Goal: Task Accomplishment & Management: Use online tool/utility

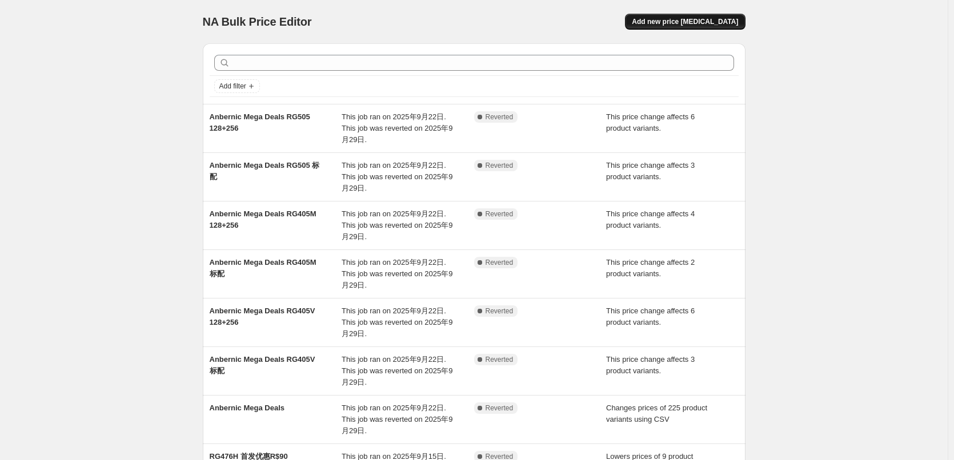
click at [689, 18] on span "Add new price [MEDICAL_DATA]" at bounding box center [684, 21] width 106 height 9
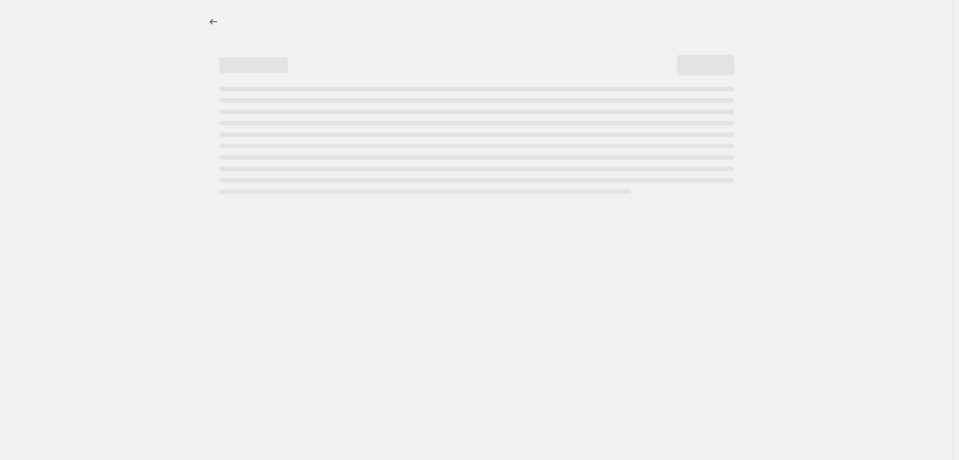
select select "percentage"
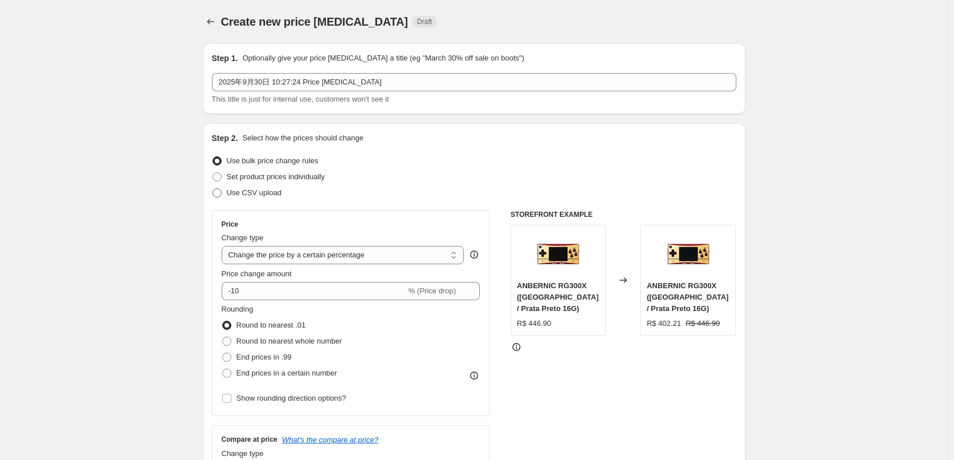
click at [219, 193] on span at bounding box center [216, 192] width 9 height 9
click at [213, 189] on input "Use CSV upload" at bounding box center [212, 188] width 1 height 1
radio input "true"
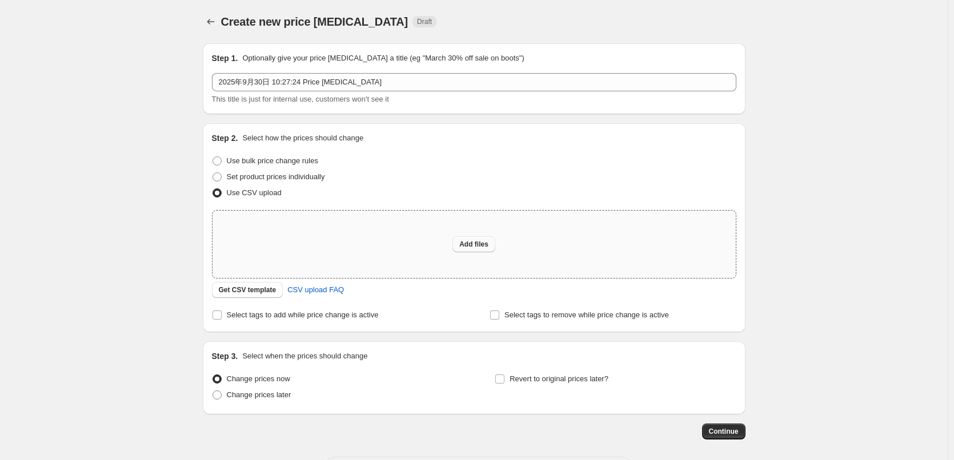
click at [465, 239] on button "Add files" at bounding box center [473, 244] width 43 height 16
type input "C:\fakepath\中秋改价.csv"
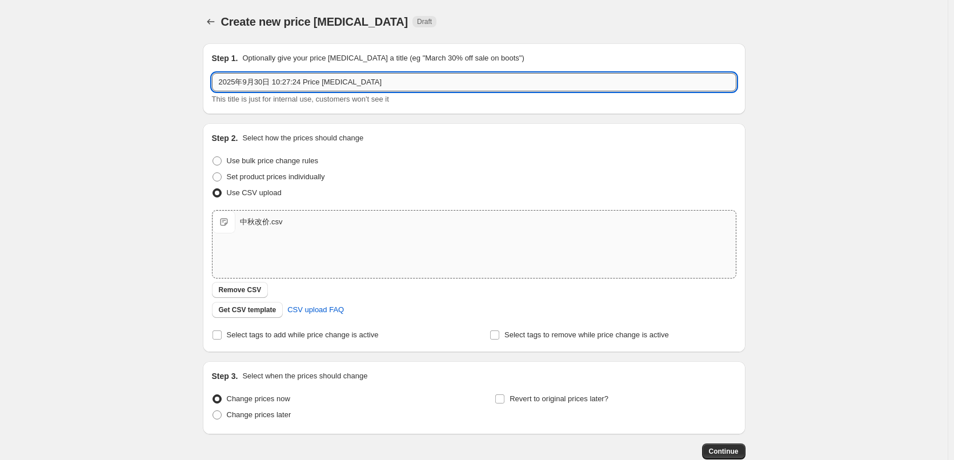
drag, startPoint x: 365, startPoint y: 82, endPoint x: 219, endPoint y: 80, distance: 146.2
click at [219, 80] on input "2025年9月30日 10:27:24 Price [MEDICAL_DATA]" at bounding box center [474, 82] width 524 height 18
type input "Z"
type input "中秋节促销"
click at [170, 163] on div "Create new price [MEDICAL_DATA]. This page is ready Create new price [MEDICAL_D…" at bounding box center [473, 264] width 947 height 529
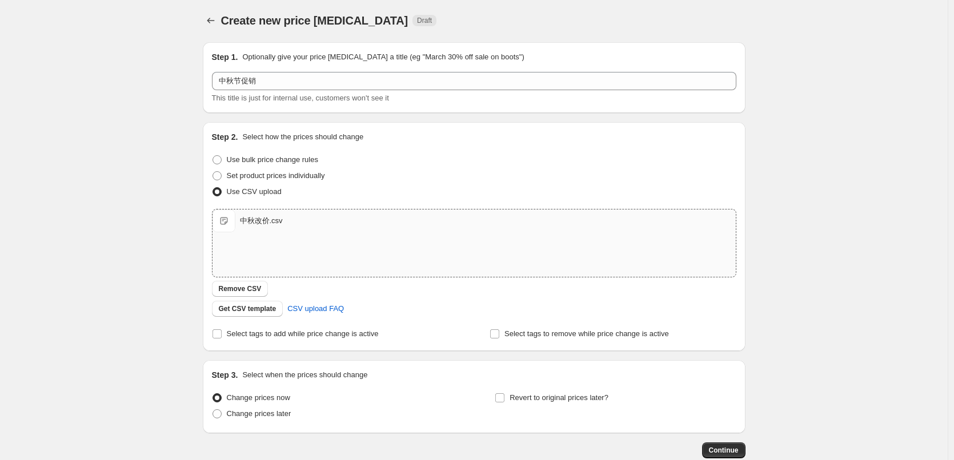
scroll to position [57, 0]
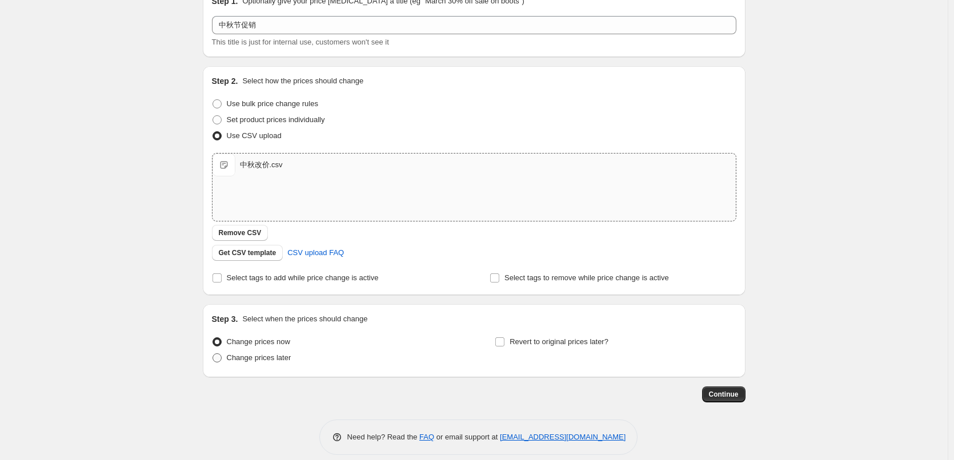
click at [222, 359] on span at bounding box center [216, 357] width 9 height 9
click at [213, 354] on input "Change prices later" at bounding box center [212, 353] width 1 height 1
radio input "true"
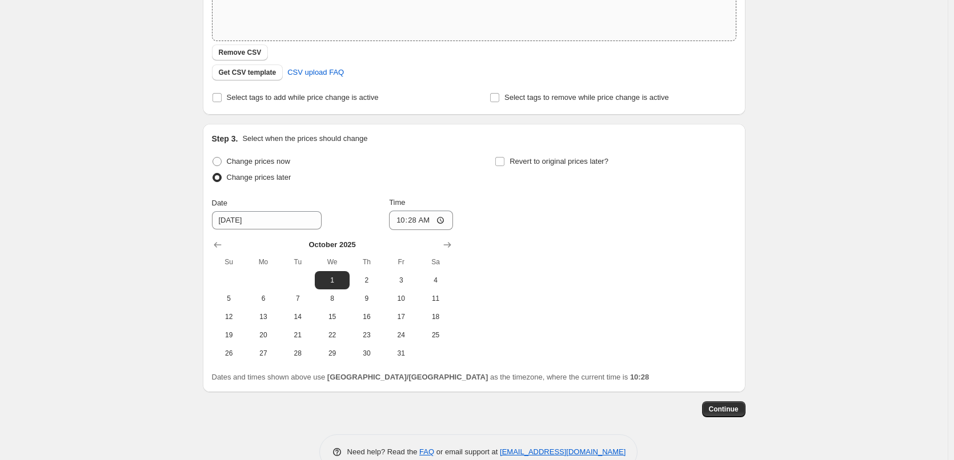
scroll to position [264, 0]
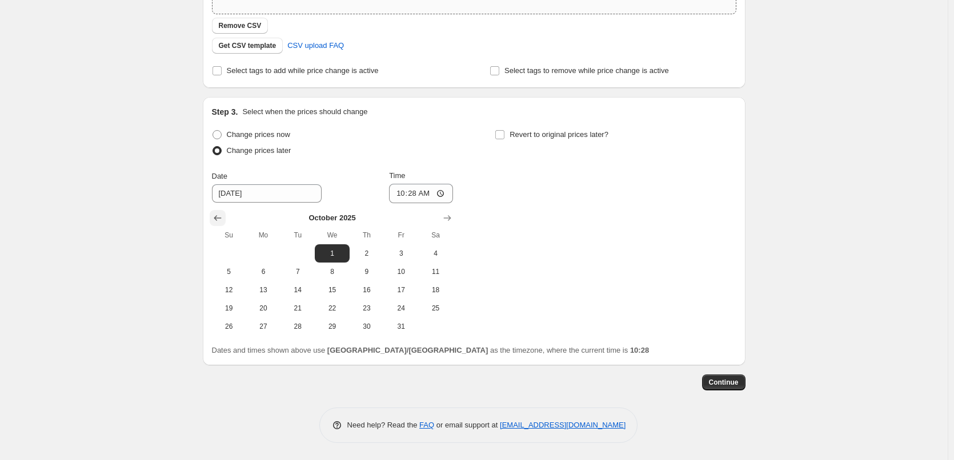
click at [220, 220] on icon "Show previous month, September 2025" at bounding box center [217, 217] width 11 height 11
click at [303, 325] on span "30" at bounding box center [297, 326] width 25 height 9
type input "[DATE]"
click at [420, 195] on input "10:28" at bounding box center [421, 193] width 64 height 19
type input "23:00"
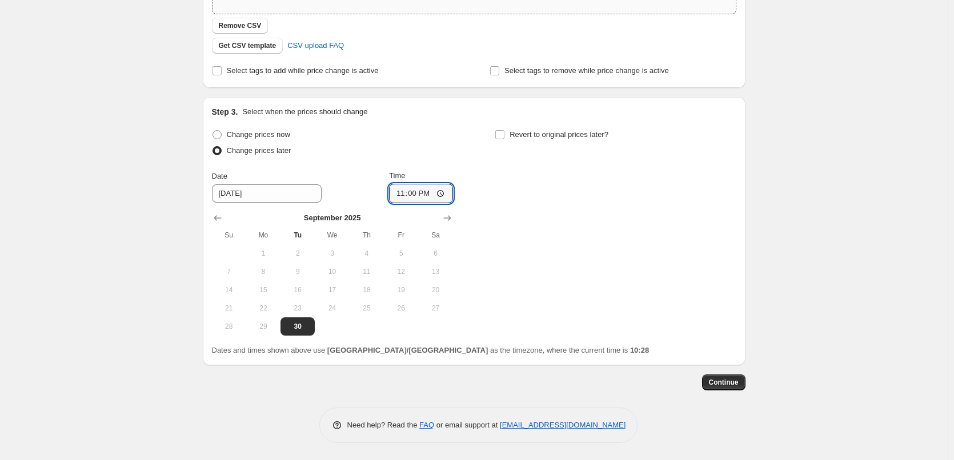
click at [517, 220] on div "Change prices now Change prices later Date [DATE] Time 23:00 [DATE] Su Mo Tu We…" at bounding box center [474, 231] width 524 height 209
click at [504, 135] on input "Revert to original prices later?" at bounding box center [499, 134] width 9 height 9
checkbox input "true"
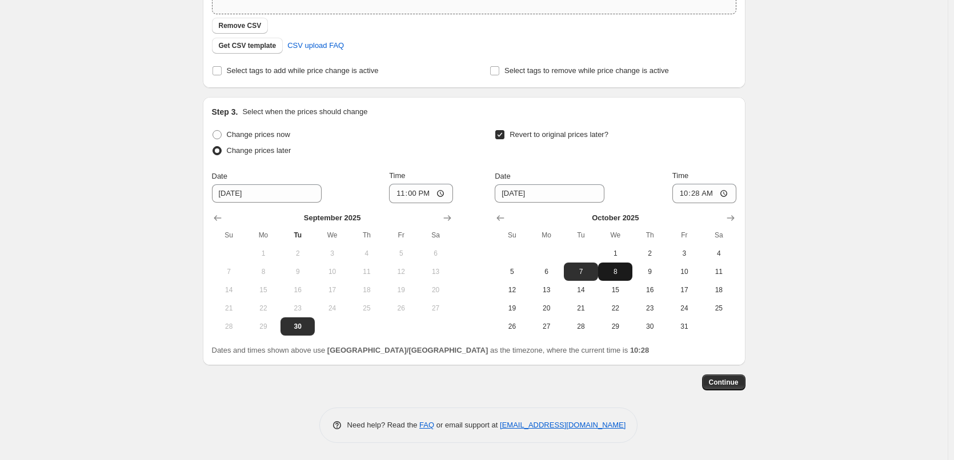
click at [611, 268] on span "8" at bounding box center [614, 271] width 25 height 9
type input "[DATE]"
click at [696, 193] on input "10:28" at bounding box center [704, 193] width 64 height 19
type input "15:00"
click at [633, 166] on div "Revert to original prices later? Date [DATE] Time 15:00 [DATE] Su Mo Tu We Th F…" at bounding box center [614, 231] width 241 height 209
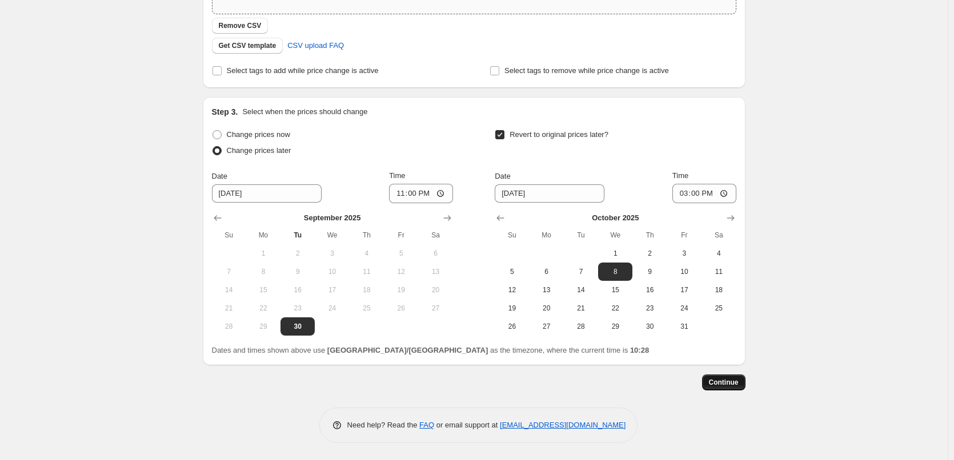
click at [731, 386] on span "Continue" at bounding box center [724, 382] width 30 height 9
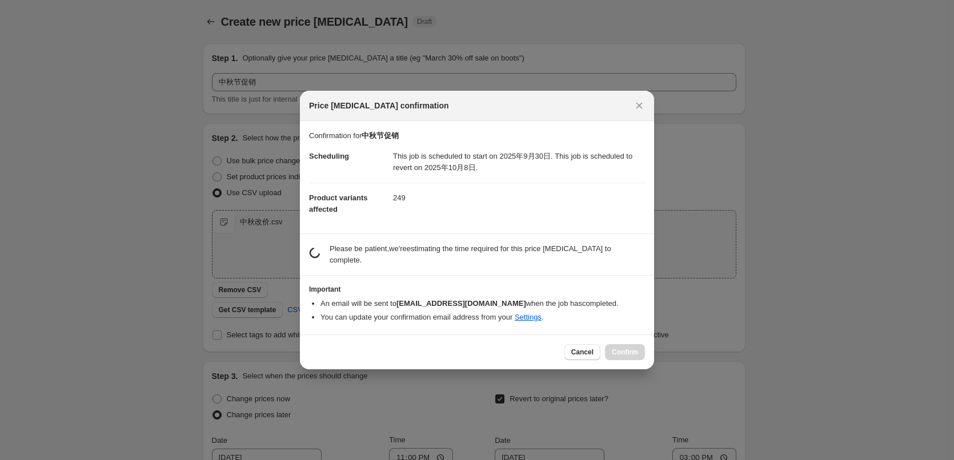
scroll to position [0, 0]
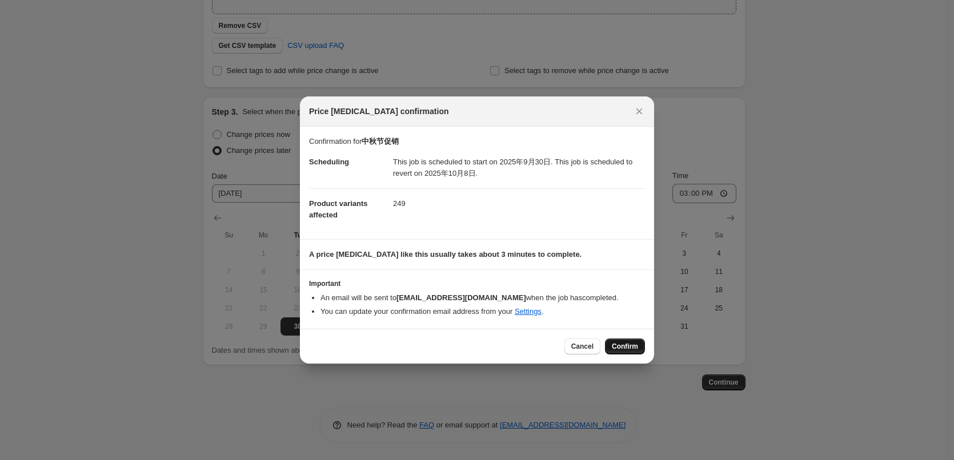
click at [621, 344] on span "Confirm" at bounding box center [625, 346] width 26 height 9
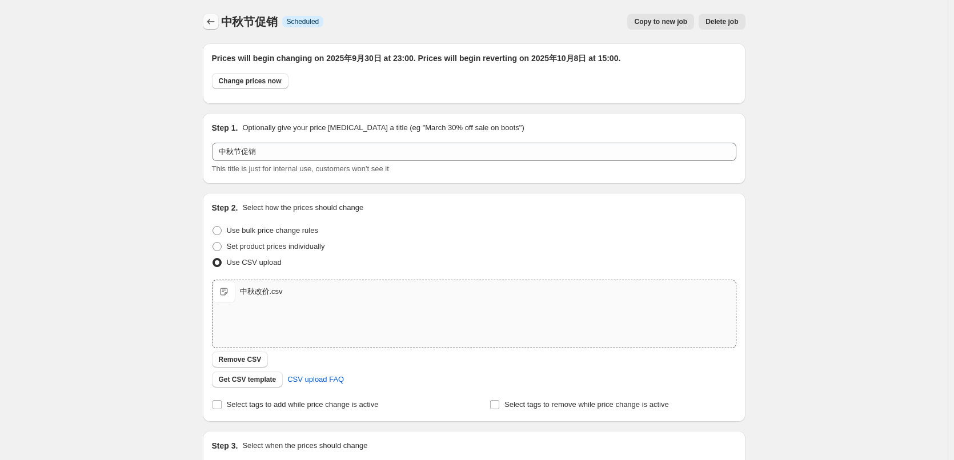
click at [216, 26] on icon "Price change jobs" at bounding box center [210, 21] width 11 height 11
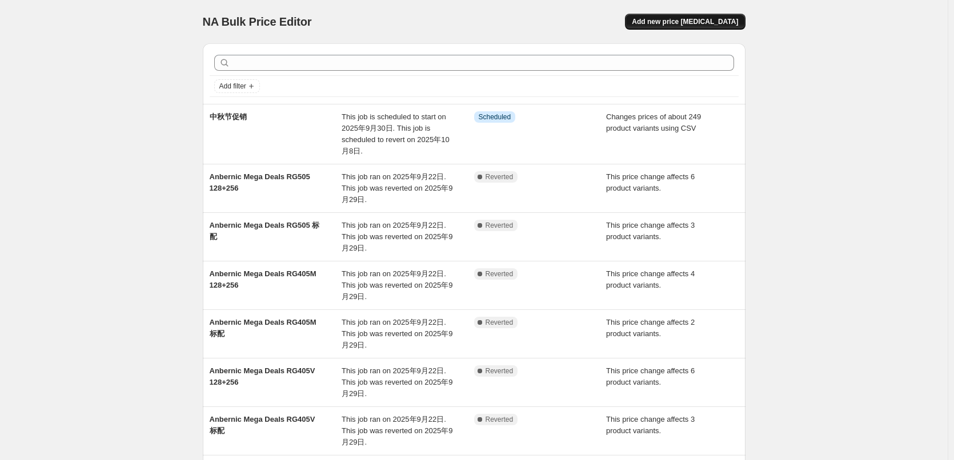
click at [687, 21] on span "Add new price [MEDICAL_DATA]" at bounding box center [684, 21] width 106 height 9
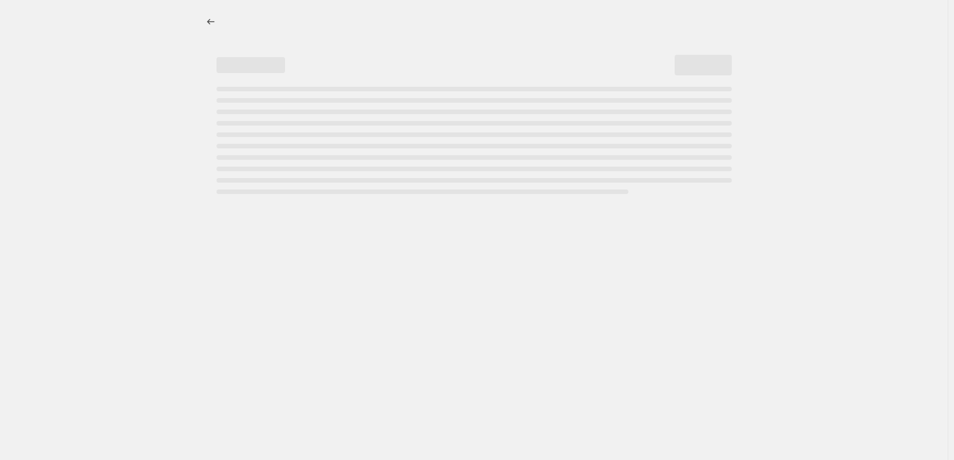
select select "percentage"
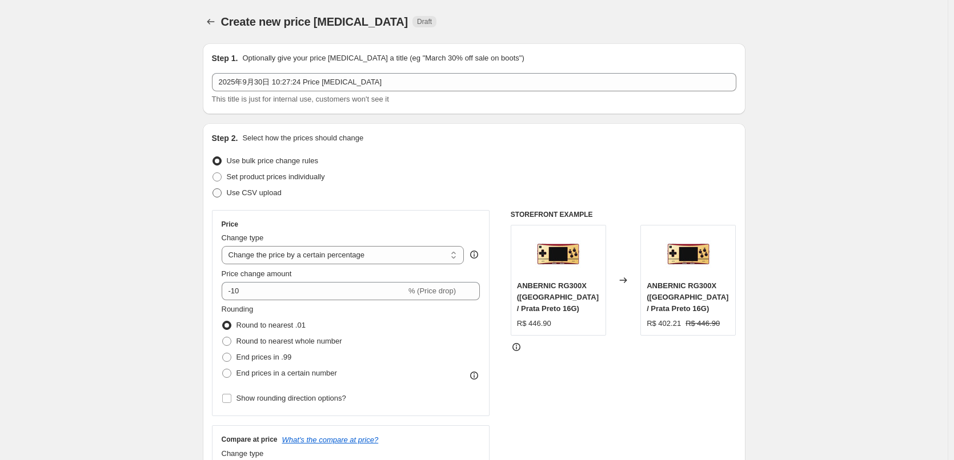
click at [222, 190] on span at bounding box center [216, 192] width 9 height 9
click at [213, 189] on input "Use CSV upload" at bounding box center [212, 188] width 1 height 1
radio input "true"
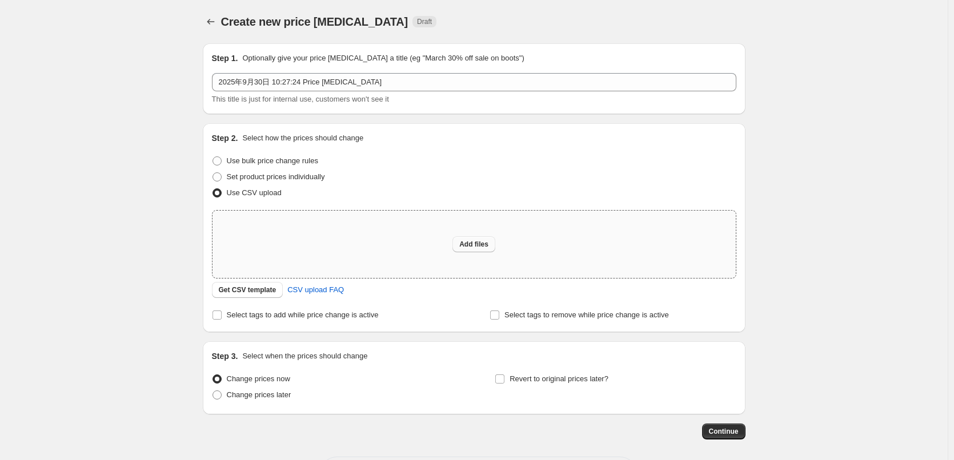
click at [480, 244] on span "Add files" at bounding box center [473, 244] width 29 height 9
type input "C:\fakepath\十月闪购改价.csv"
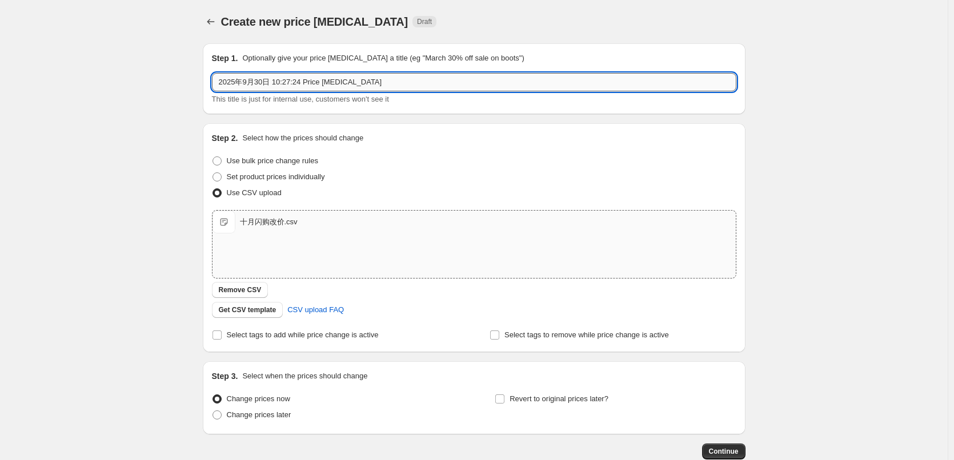
drag, startPoint x: 367, startPoint y: 79, endPoint x: 215, endPoint y: 82, distance: 151.3
click at [215, 82] on input "2025年9月30日 10:27:24 Price [MEDICAL_DATA]" at bounding box center [474, 82] width 524 height 18
type input "十月闪购改价"
click at [159, 101] on div "Create new price [MEDICAL_DATA]. This page is ready Create new price [MEDICAL_D…" at bounding box center [473, 264] width 947 height 529
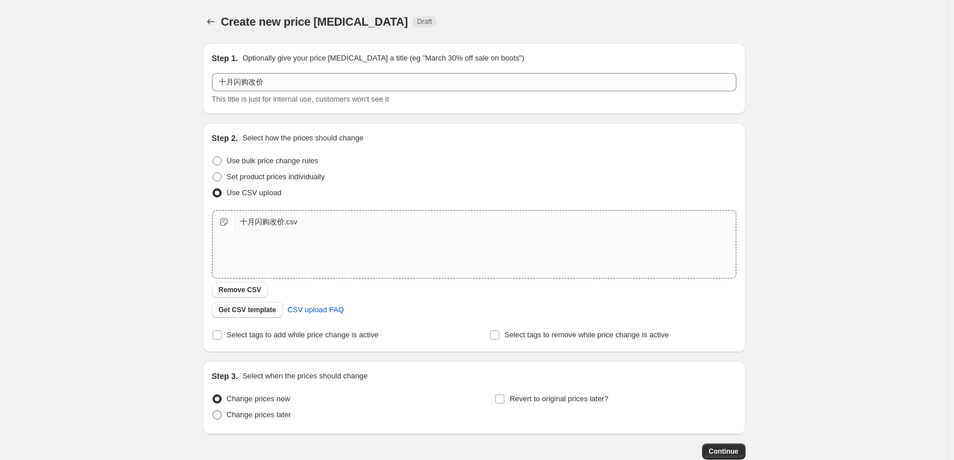
click at [218, 413] on span at bounding box center [216, 415] width 9 height 9
click at [213, 411] on input "Change prices later" at bounding box center [212, 411] width 1 height 1
radio input "true"
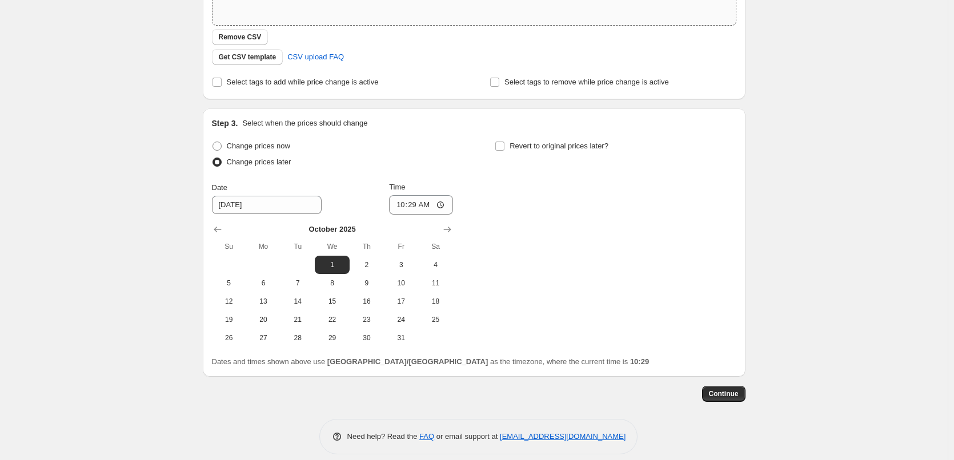
scroll to position [264, 0]
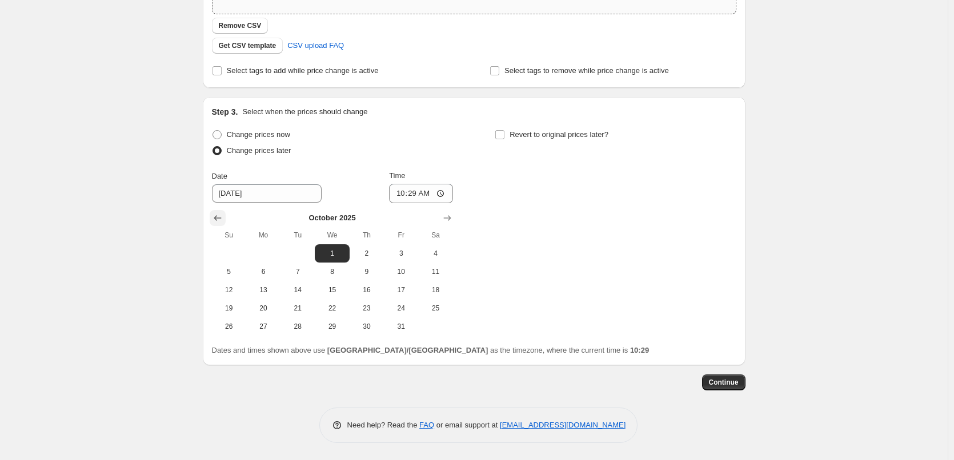
click at [223, 218] on icon "Show previous month, September 2025" at bounding box center [217, 217] width 11 height 11
click at [302, 326] on span "30" at bounding box center [297, 326] width 25 height 9
type input "[DATE]"
click at [419, 193] on input "10:29" at bounding box center [421, 193] width 64 height 19
type input "23:00"
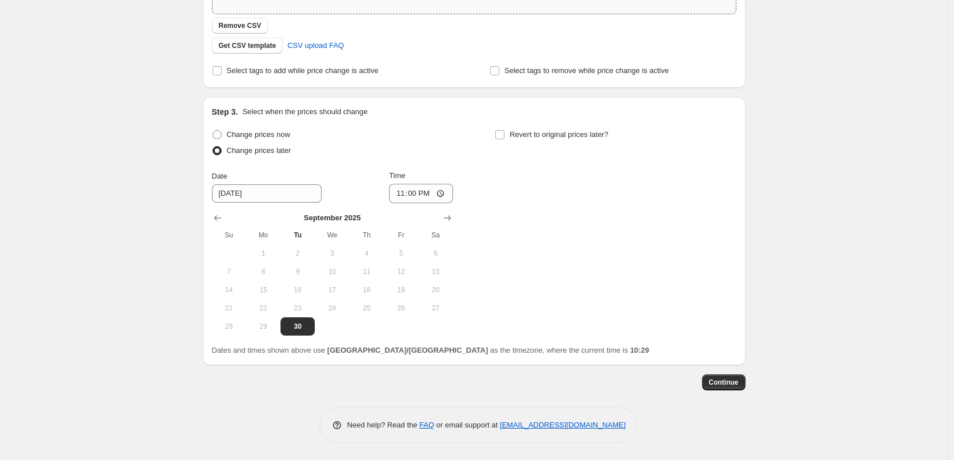
click at [567, 194] on div "Change prices now Change prices later Date [DATE] Time 23:00 [DATE] Su Mo Tu We…" at bounding box center [474, 231] width 524 height 209
click at [504, 131] on input "Revert to original prices later?" at bounding box center [499, 134] width 9 height 9
checkbox input "true"
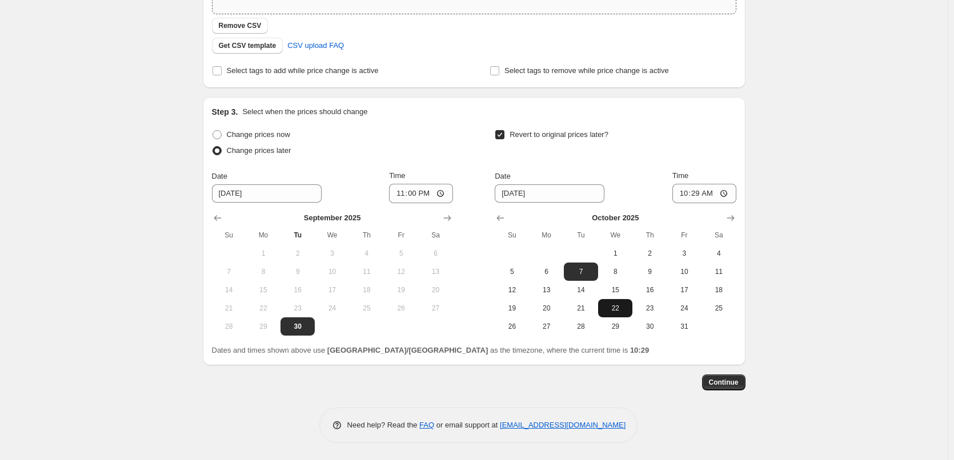
click at [612, 307] on span "22" at bounding box center [614, 308] width 25 height 9
type input "[DATE]"
click at [702, 192] on input "10:29" at bounding box center [704, 193] width 64 height 19
type input "15:00"
click at [625, 166] on div "Revert to original prices later? Date [DATE] Time 15:00 [DATE] Su Mo Tu We Th F…" at bounding box center [614, 231] width 241 height 209
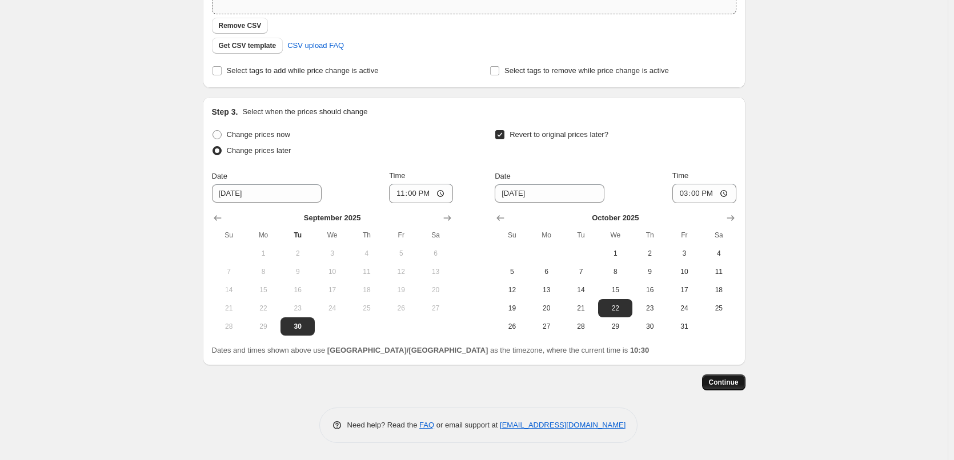
click at [728, 385] on span "Continue" at bounding box center [724, 382] width 30 height 9
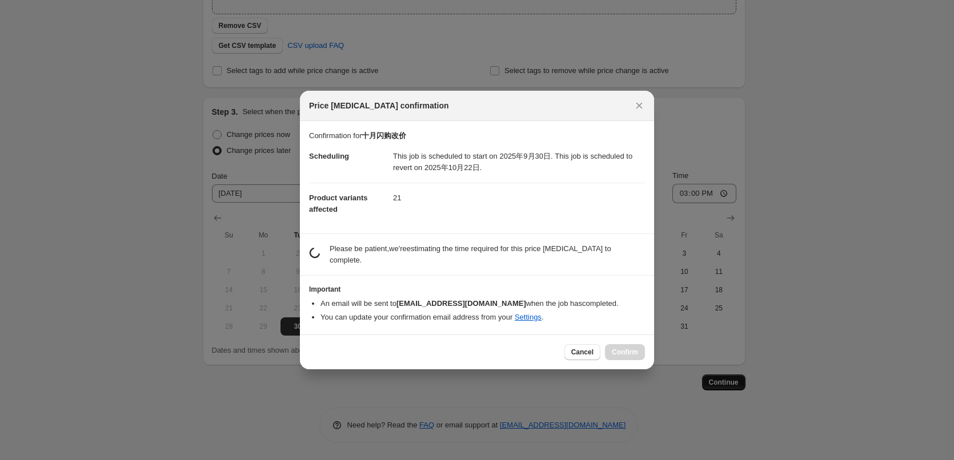
scroll to position [0, 0]
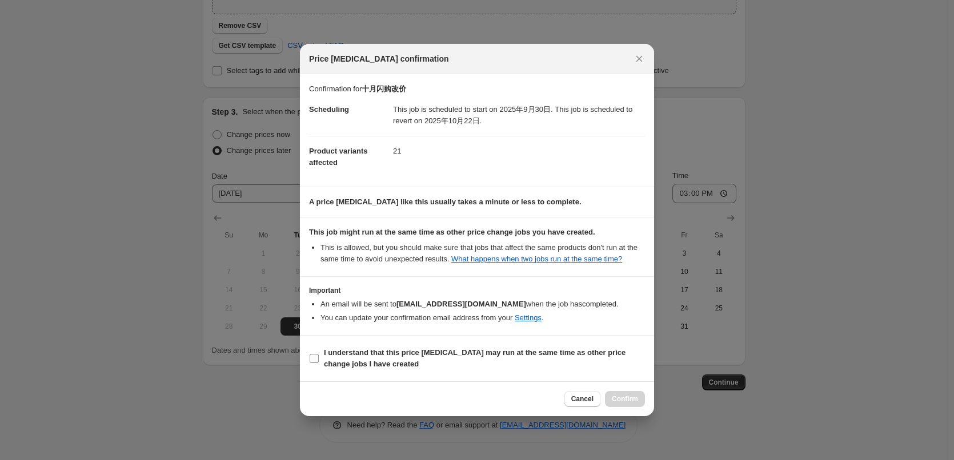
click at [311, 359] on input "I understand that this price [MEDICAL_DATA] may run at the same time as other p…" at bounding box center [313, 358] width 9 height 9
checkbox input "true"
click at [628, 397] on span "Confirm" at bounding box center [625, 399] width 26 height 9
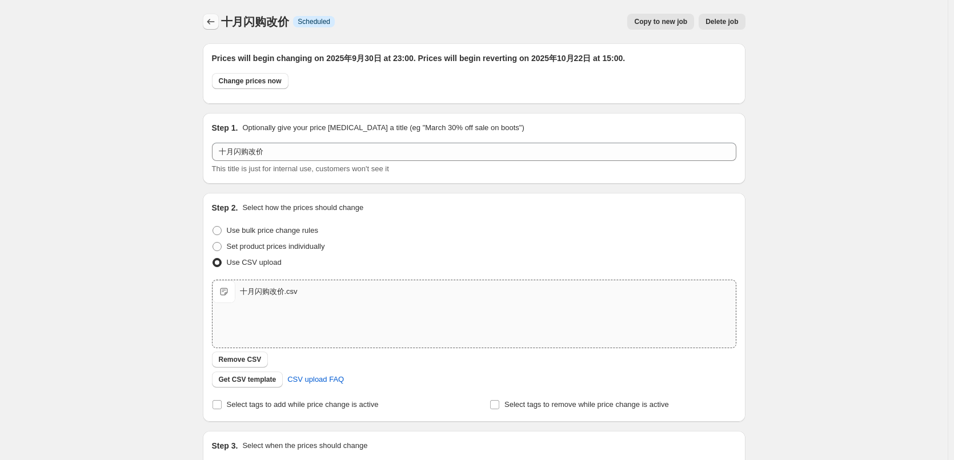
click at [216, 21] on icon "Price change jobs" at bounding box center [210, 21] width 11 height 11
